Goal: Task Accomplishment & Management: Manage account settings

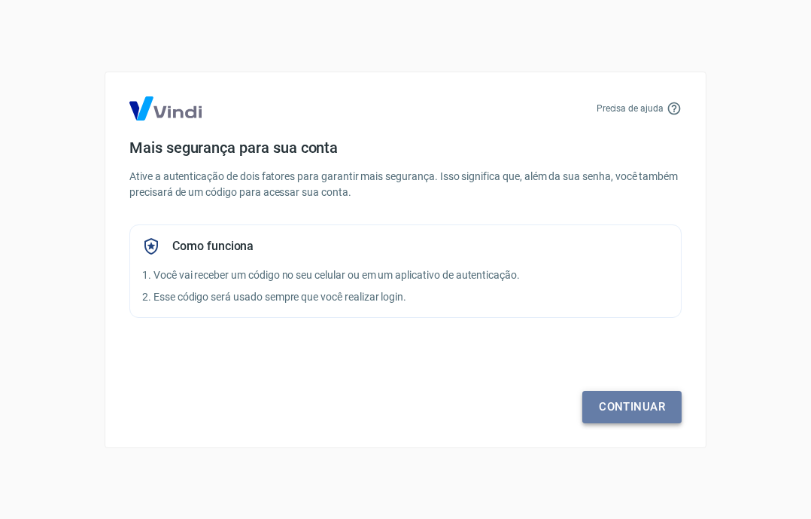
click at [611, 414] on link "Continuar" at bounding box center [632, 407] width 99 height 32
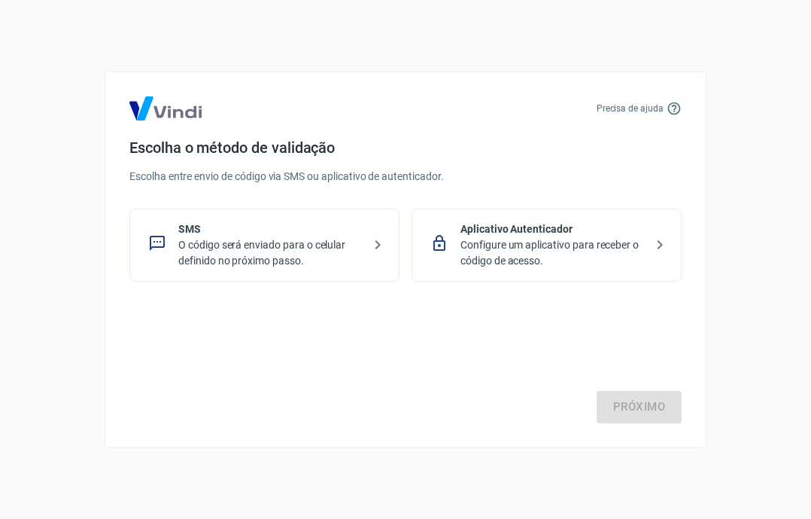
click at [270, 272] on div "SMS O código será enviado para o celular definido no próximo passo." at bounding box center [264, 245] width 270 height 73
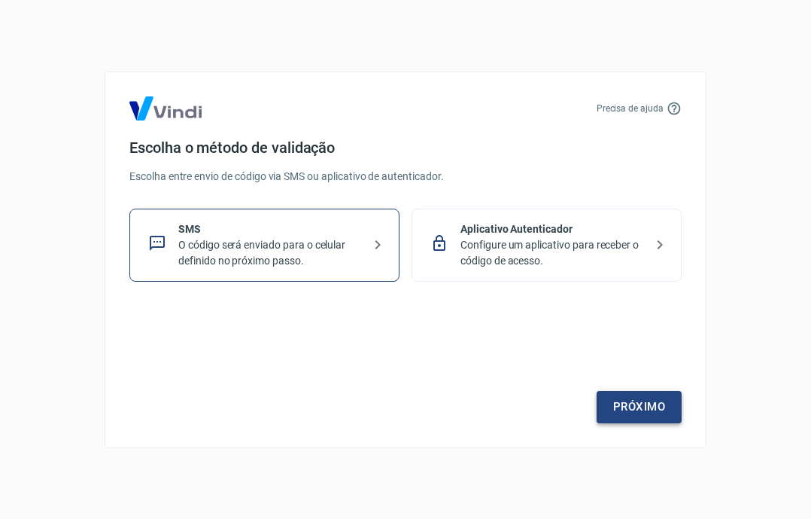
click at [634, 413] on link "Próximo" at bounding box center [639, 407] width 85 height 32
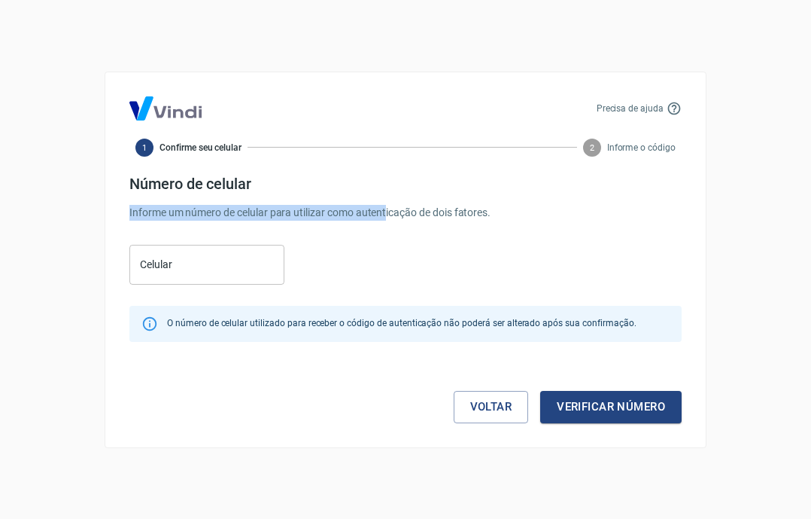
drag, startPoint x: 125, startPoint y: 212, endPoint x: 424, endPoint y: 217, distance: 298.9
click at [422, 218] on div "Precisa de ajuda 1 Confirme seu celular 2 Informe o código Número de celular In…" at bounding box center [406, 260] width 602 height 376
click at [403, 184] on h4 "Número de celular" at bounding box center [405, 184] width 553 height 18
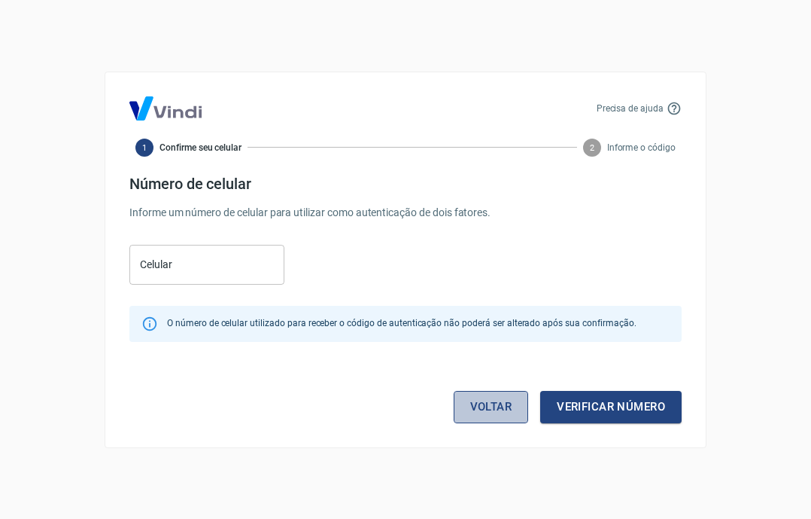
click at [472, 403] on link "Voltar" at bounding box center [491, 407] width 75 height 32
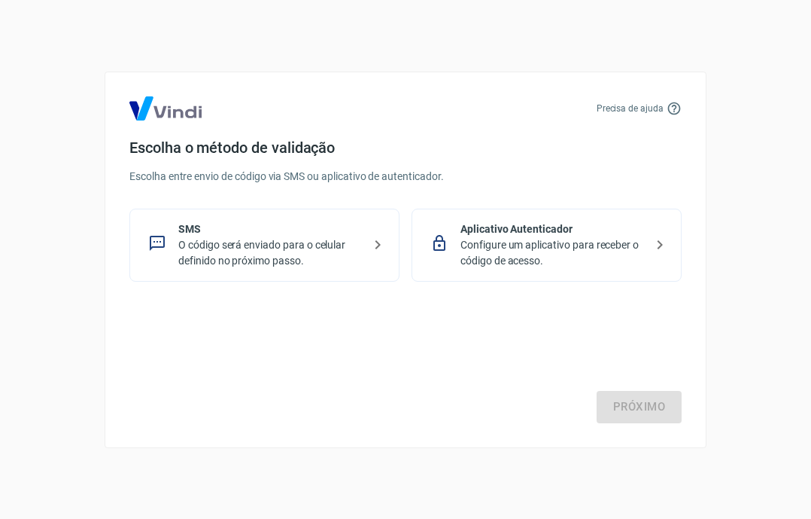
click at [549, 260] on p "Configure um aplicativo para receber o código de acesso." at bounding box center [553, 253] width 184 height 32
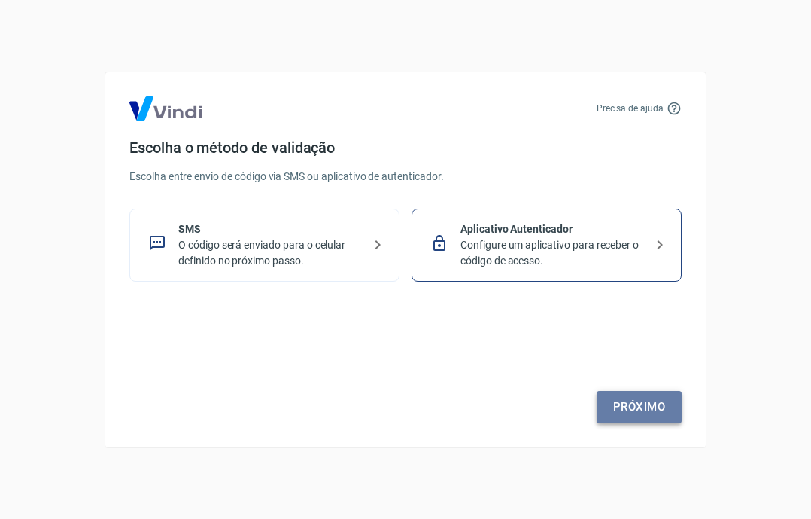
click at [629, 404] on link "Próximo" at bounding box center [639, 407] width 85 height 32
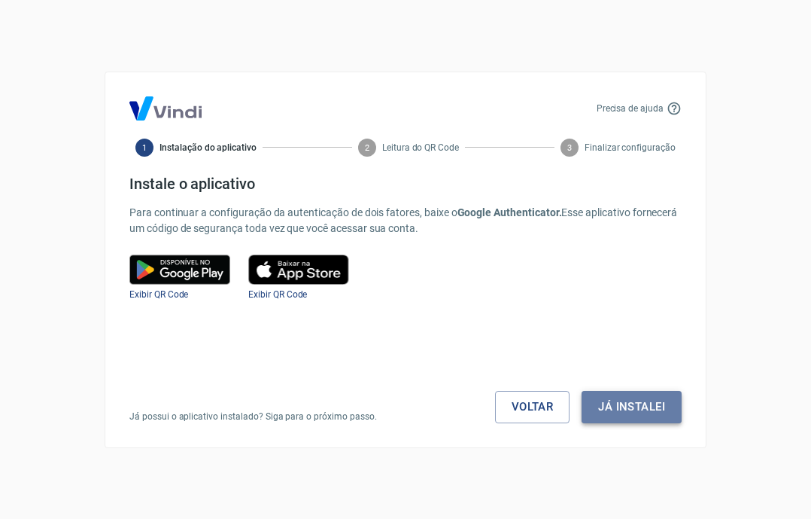
click at [648, 400] on button "Já instalei" at bounding box center [632, 407] width 100 height 32
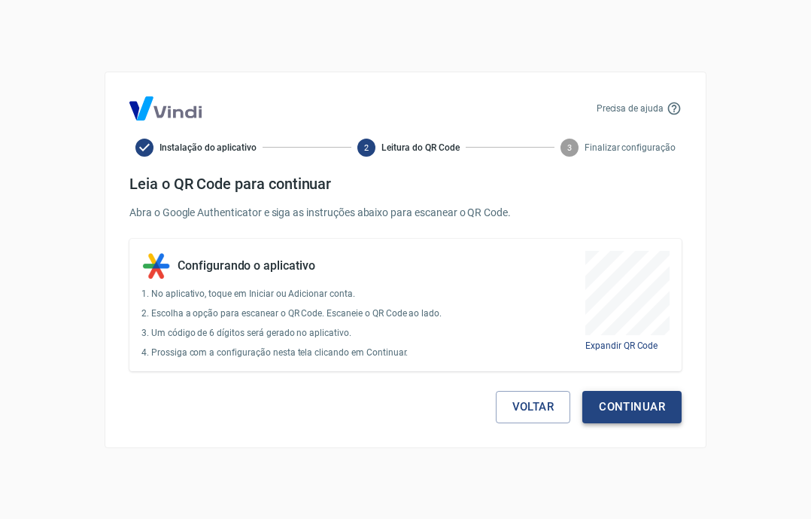
click at [662, 400] on button "Continuar" at bounding box center [632, 407] width 99 height 32
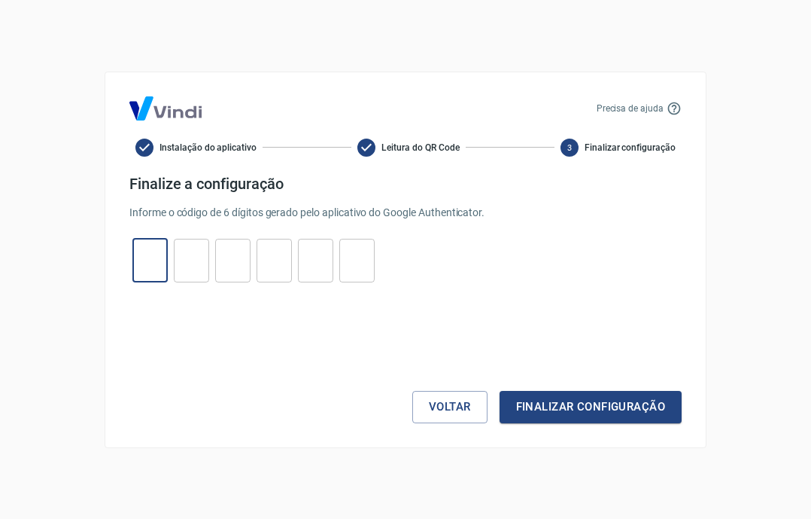
click at [164, 266] on input "tel" at bounding box center [149, 260] width 35 height 32
type input "8"
type input "2"
type input "4"
type input "7"
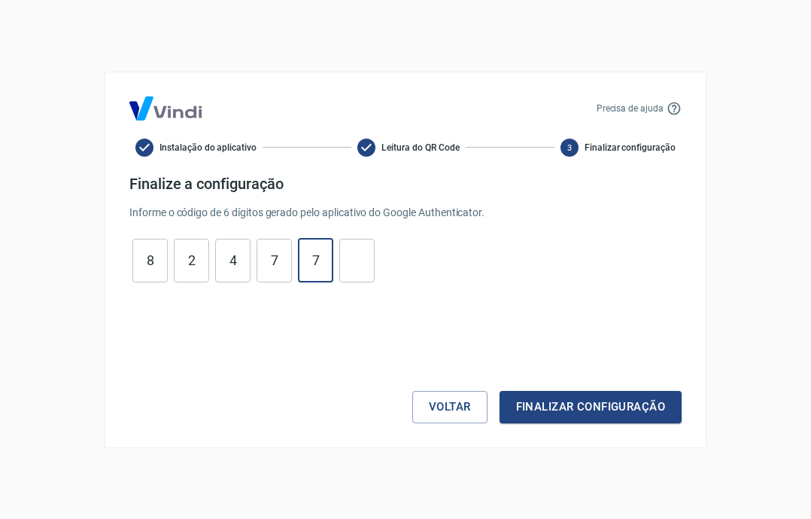
type input "7"
type input "1"
click at [553, 383] on div "Voltar Finalizar configuração" at bounding box center [405, 361] width 553 height 123
click at [571, 405] on button "Finalizar configuração" at bounding box center [591, 407] width 182 height 32
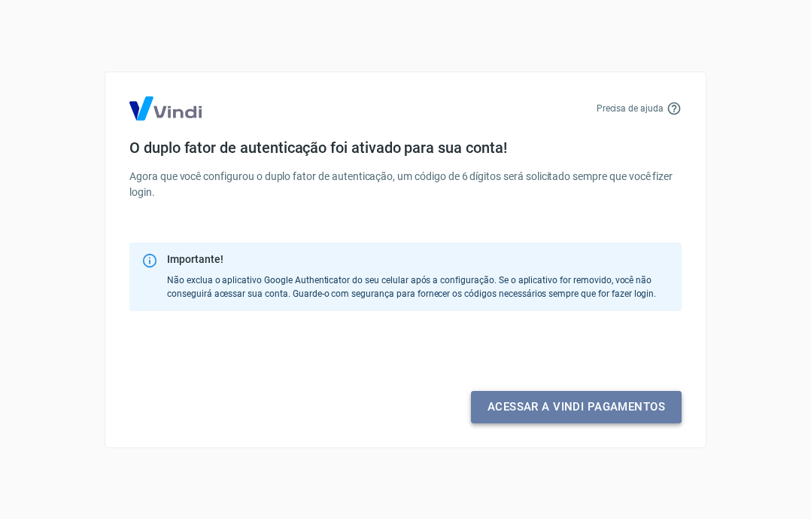
click at [559, 402] on link "Acessar a Vindi pagamentos" at bounding box center [576, 407] width 211 height 32
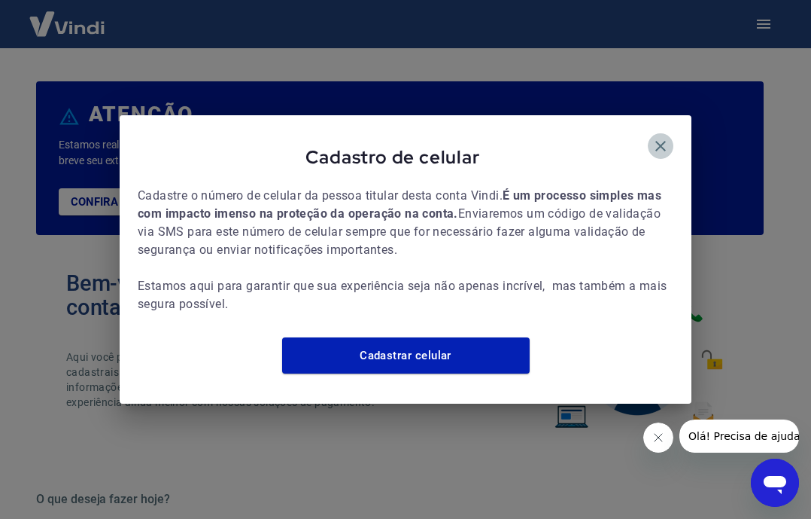
click at [659, 138] on icon "button" at bounding box center [661, 146] width 18 height 18
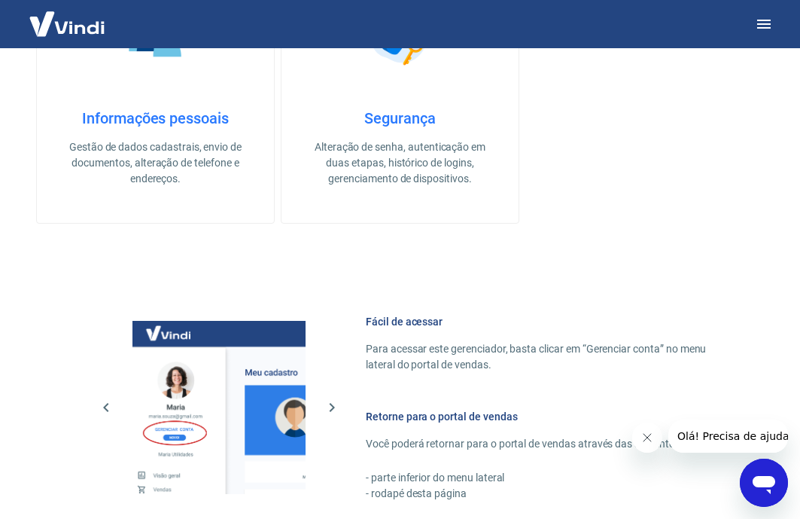
scroll to position [841, 0]
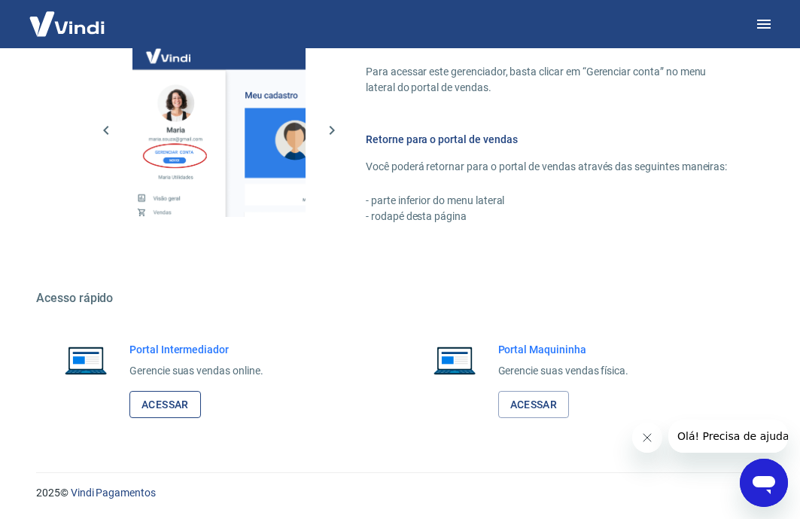
click at [190, 407] on link "Acessar" at bounding box center [165, 405] width 72 height 28
